Goal: Find specific page/section: Find specific page/section

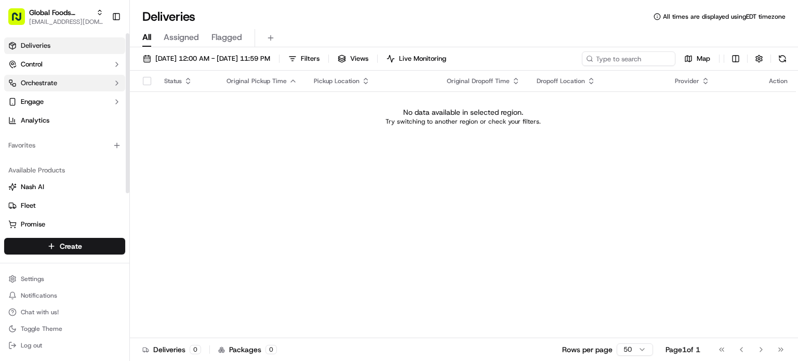
click at [65, 80] on button "Orchestrate" at bounding box center [64, 83] width 121 height 17
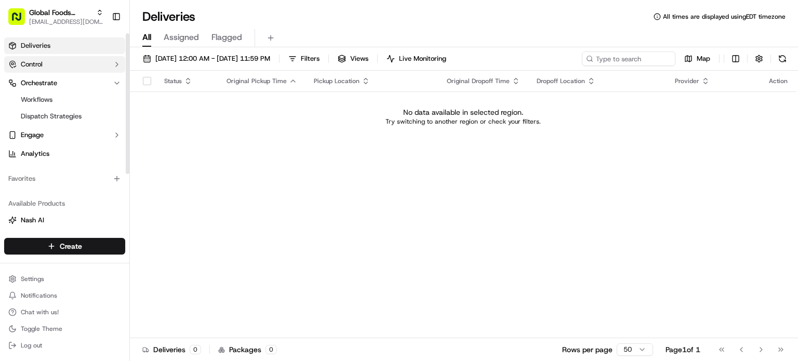
click at [60, 72] on button "Control" at bounding box center [64, 64] width 121 height 17
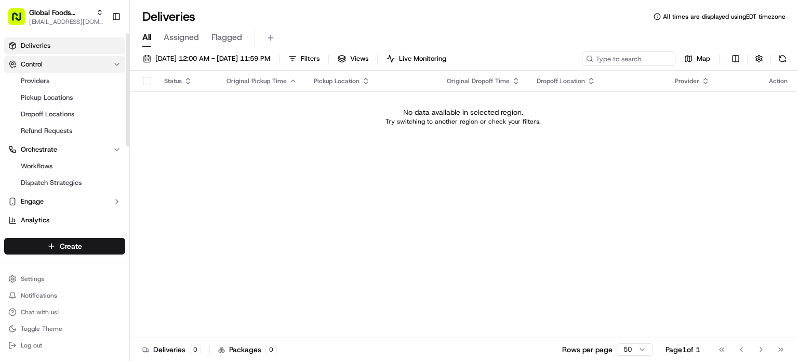
click at [61, 62] on button "Control" at bounding box center [64, 64] width 121 height 17
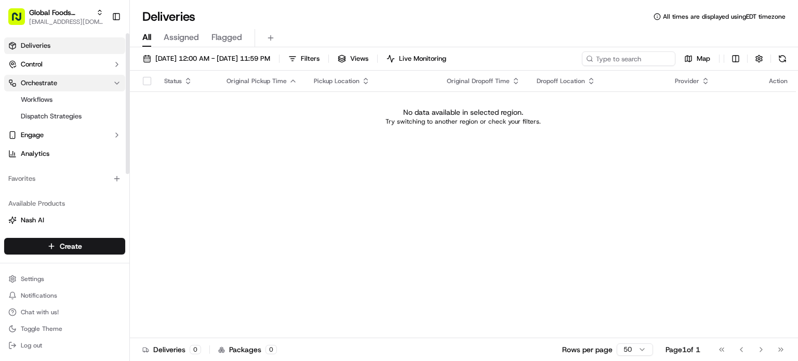
click at [60, 89] on button "Orchestrate" at bounding box center [64, 83] width 121 height 17
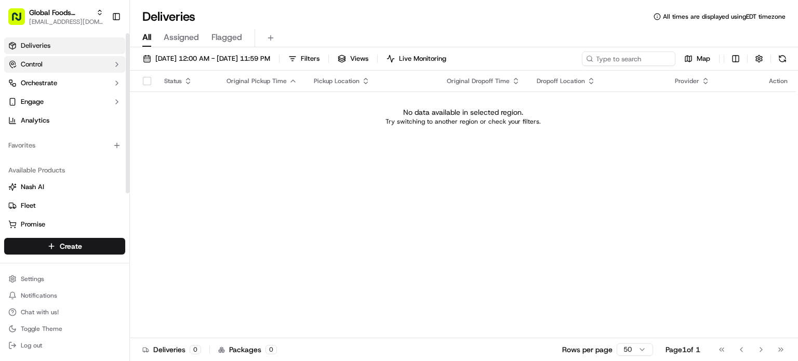
click at [60, 72] on button "Control" at bounding box center [64, 64] width 121 height 17
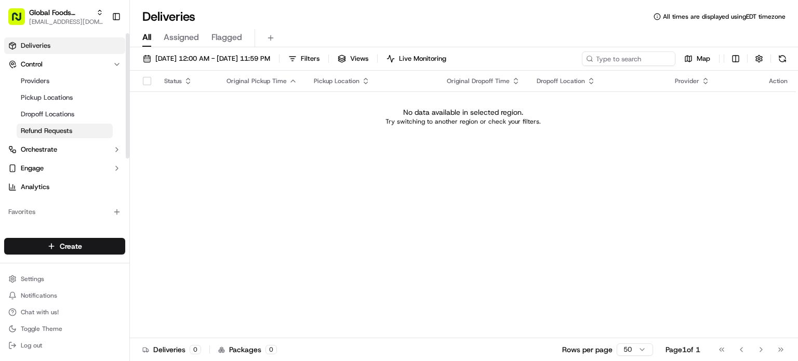
click at [55, 131] on span "Refund Requests" at bounding box center [46, 130] width 51 height 9
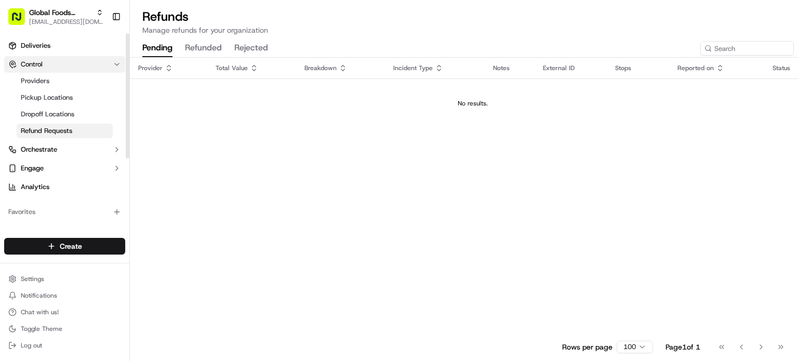
click at [44, 58] on button "Control" at bounding box center [64, 64] width 121 height 17
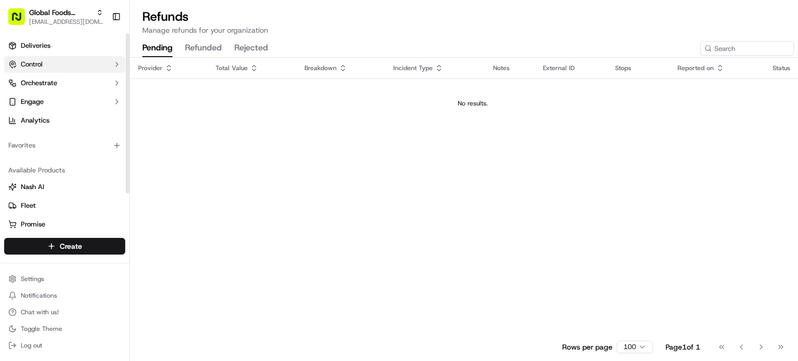
click at [44, 65] on button "Control" at bounding box center [64, 64] width 121 height 17
